Goal: Task Accomplishment & Management: Use online tool/utility

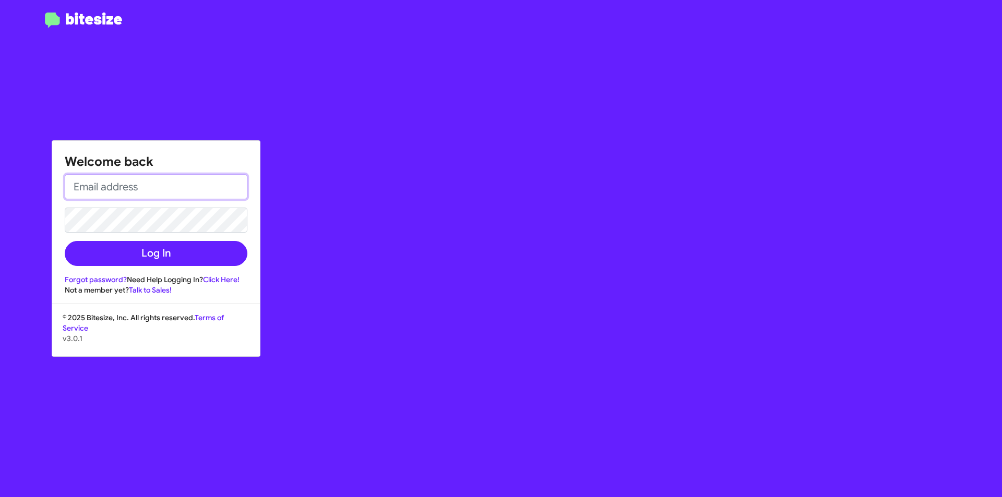
click at [124, 186] on input "email" at bounding box center [156, 186] width 183 height 25
click at [137, 184] on input "email" at bounding box center [156, 186] width 183 height 25
type input "[EMAIL_ADDRESS][DOMAIN_NAME]"
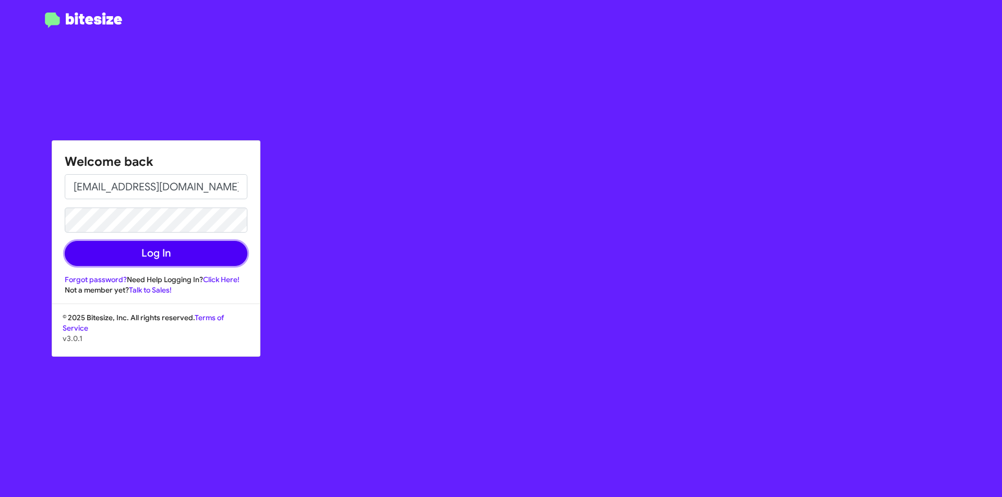
click at [159, 251] on button "Log In" at bounding box center [156, 253] width 183 height 25
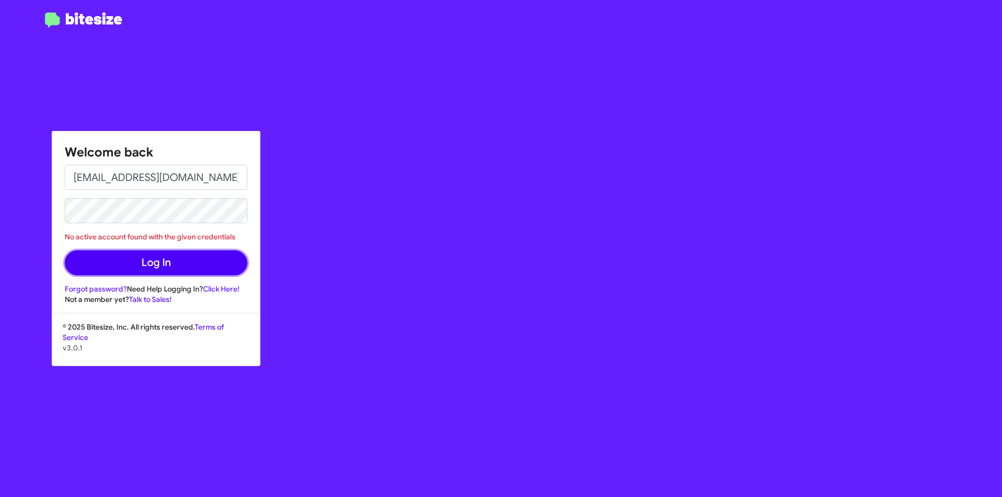
click at [202, 265] on button "Log In" at bounding box center [156, 263] width 183 height 25
click at [184, 266] on button "Log In" at bounding box center [156, 263] width 183 height 25
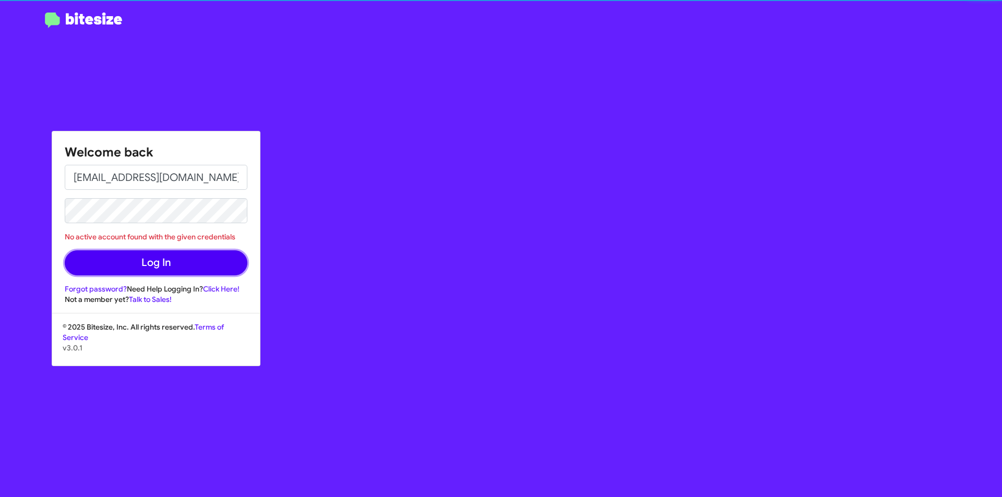
click at [163, 256] on button "Log In" at bounding box center [156, 263] width 183 height 25
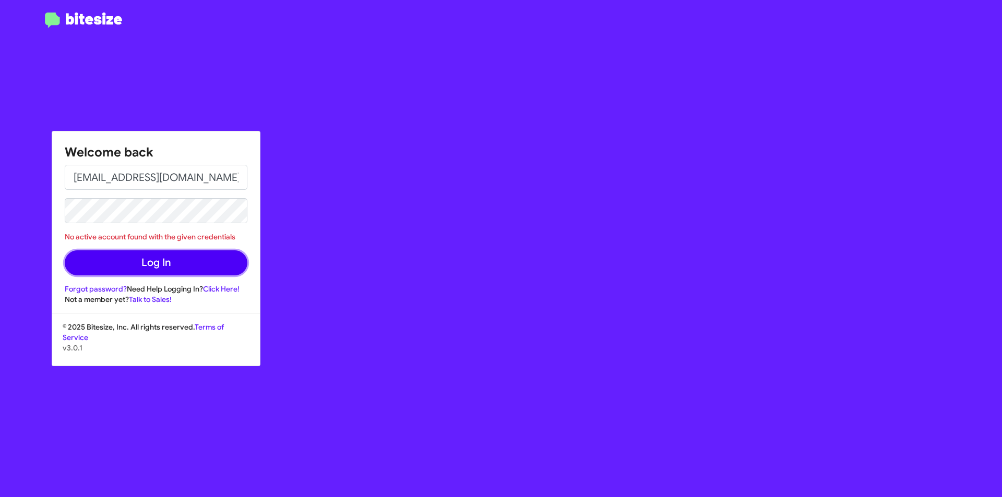
click at [167, 260] on button "Log In" at bounding box center [156, 263] width 183 height 25
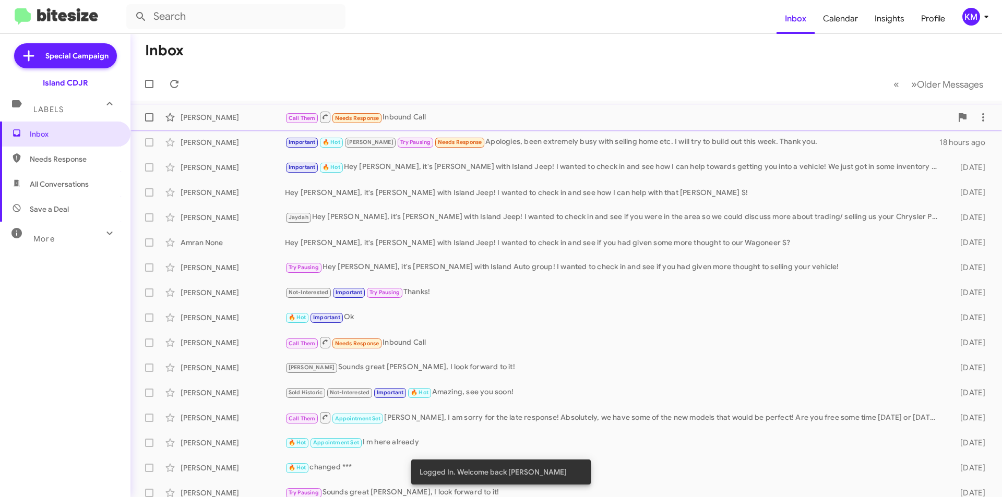
click at [457, 108] on div "[PERSON_NAME] Call Them Needs Response Inbound Call an hour ago" at bounding box center [566, 117] width 855 height 21
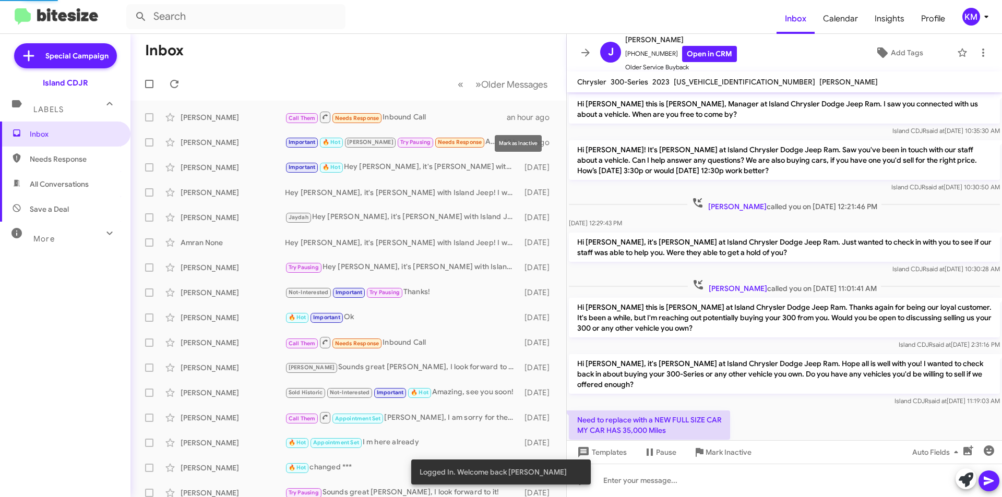
scroll to position [410, 0]
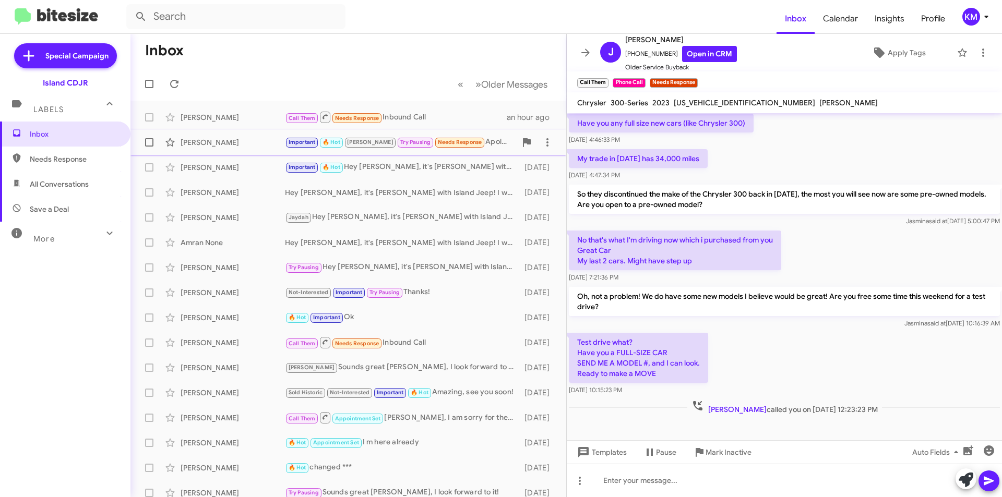
click at [490, 146] on div "Important 🔥 Hot [PERSON_NAME] Try Pausing Needs Response Apologies, been extrem…" at bounding box center [400, 142] width 231 height 12
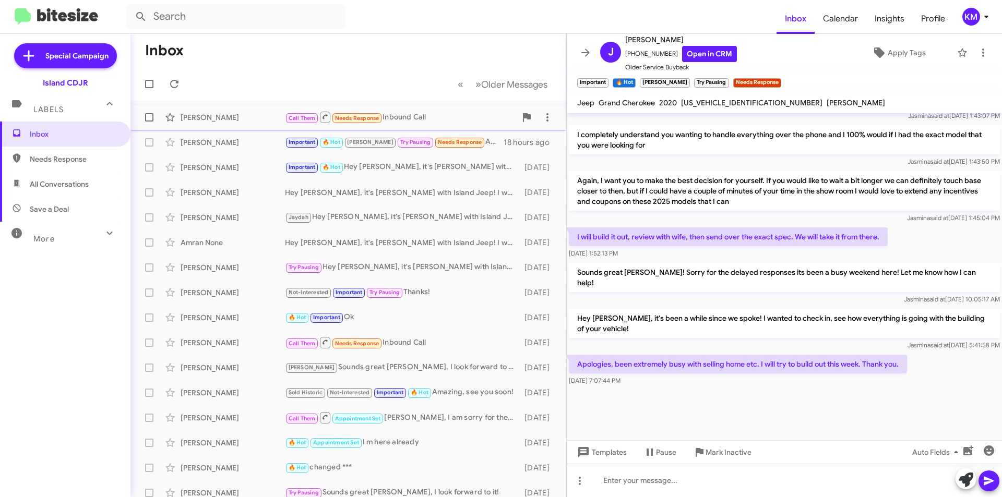
click at [432, 113] on div "Call Them Needs Response Inbound Call" at bounding box center [400, 117] width 231 height 13
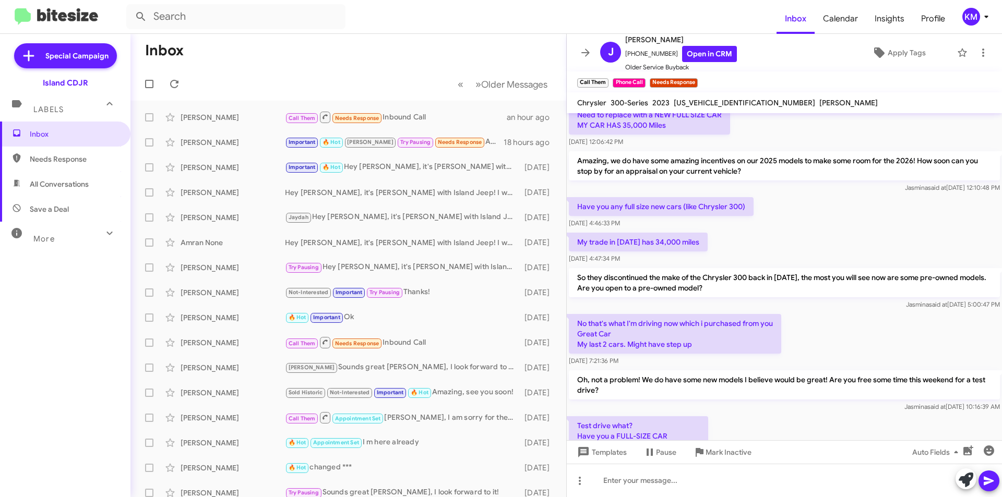
scroll to position [431, 0]
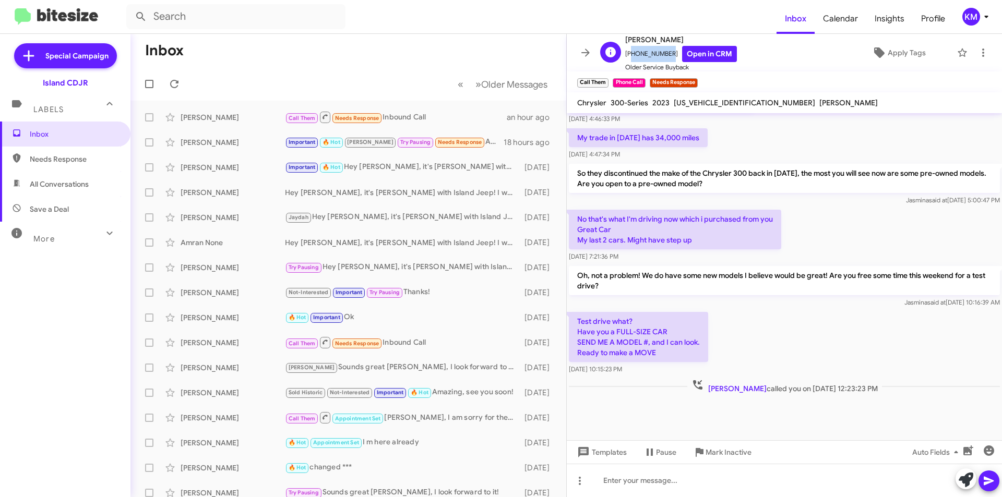
drag, startPoint x: 663, startPoint y: 55, endPoint x: 628, endPoint y: 58, distance: 35.2
click at [628, 58] on span "[PHONE_NUMBER] Open in CRM" at bounding box center [681, 54] width 112 height 16
copy span "17187913388"
